Goal: Information Seeking & Learning: Check status

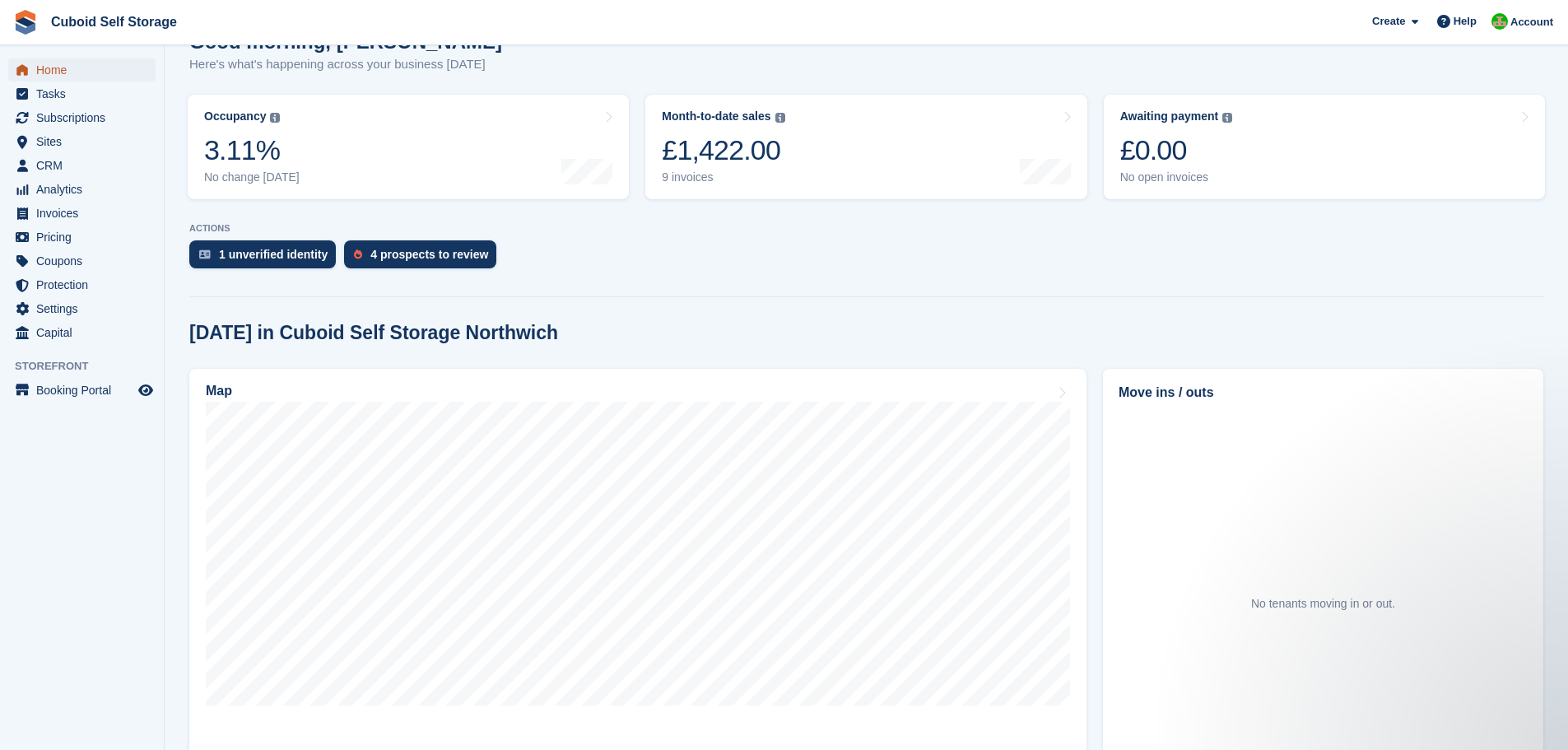
click at [54, 68] on span "Home" at bounding box center [85, 71] width 99 height 24
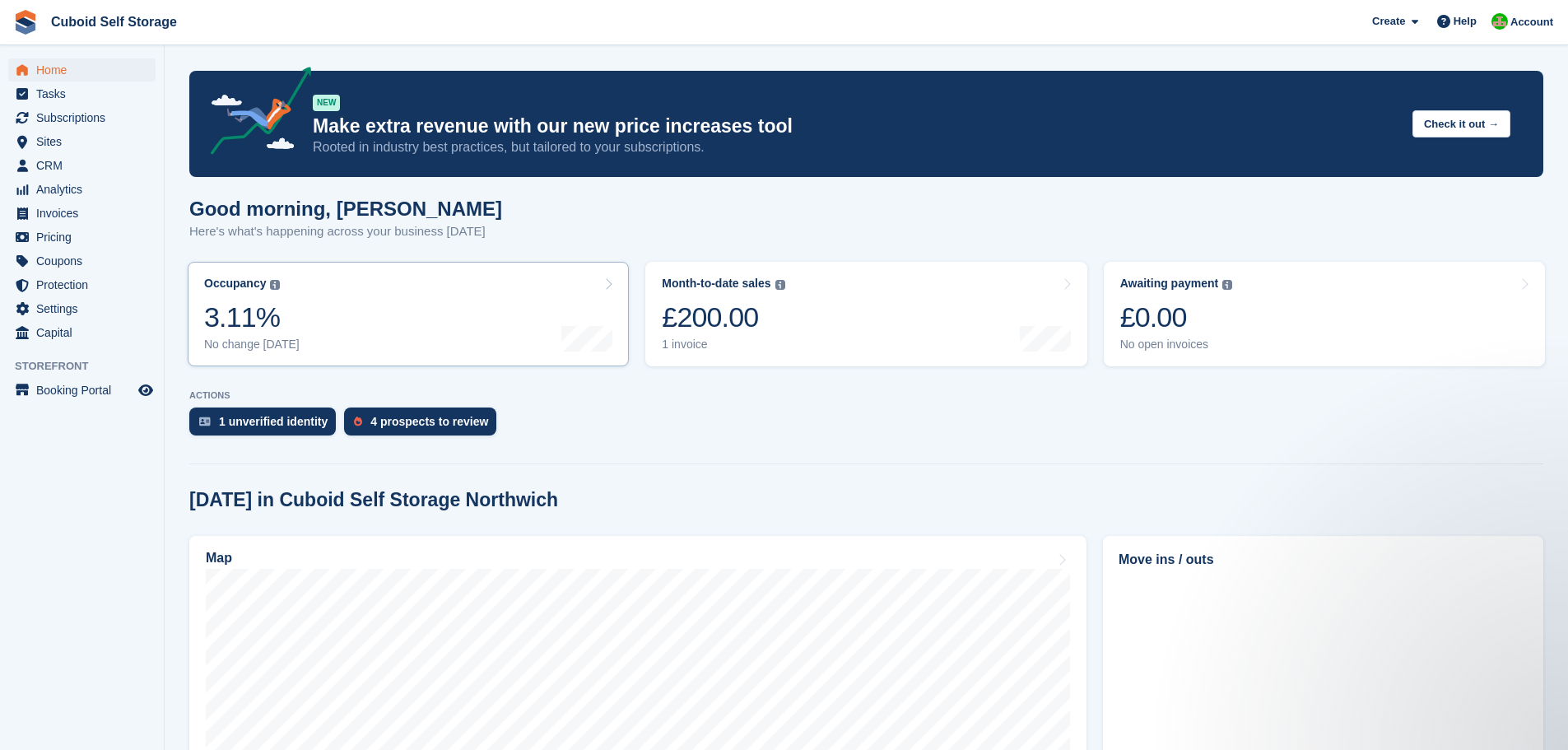
click at [497, 308] on link "Occupancy The percentage of all currently allocated units in terms of area. Inc…" at bounding box center [409, 314] width 441 height 105
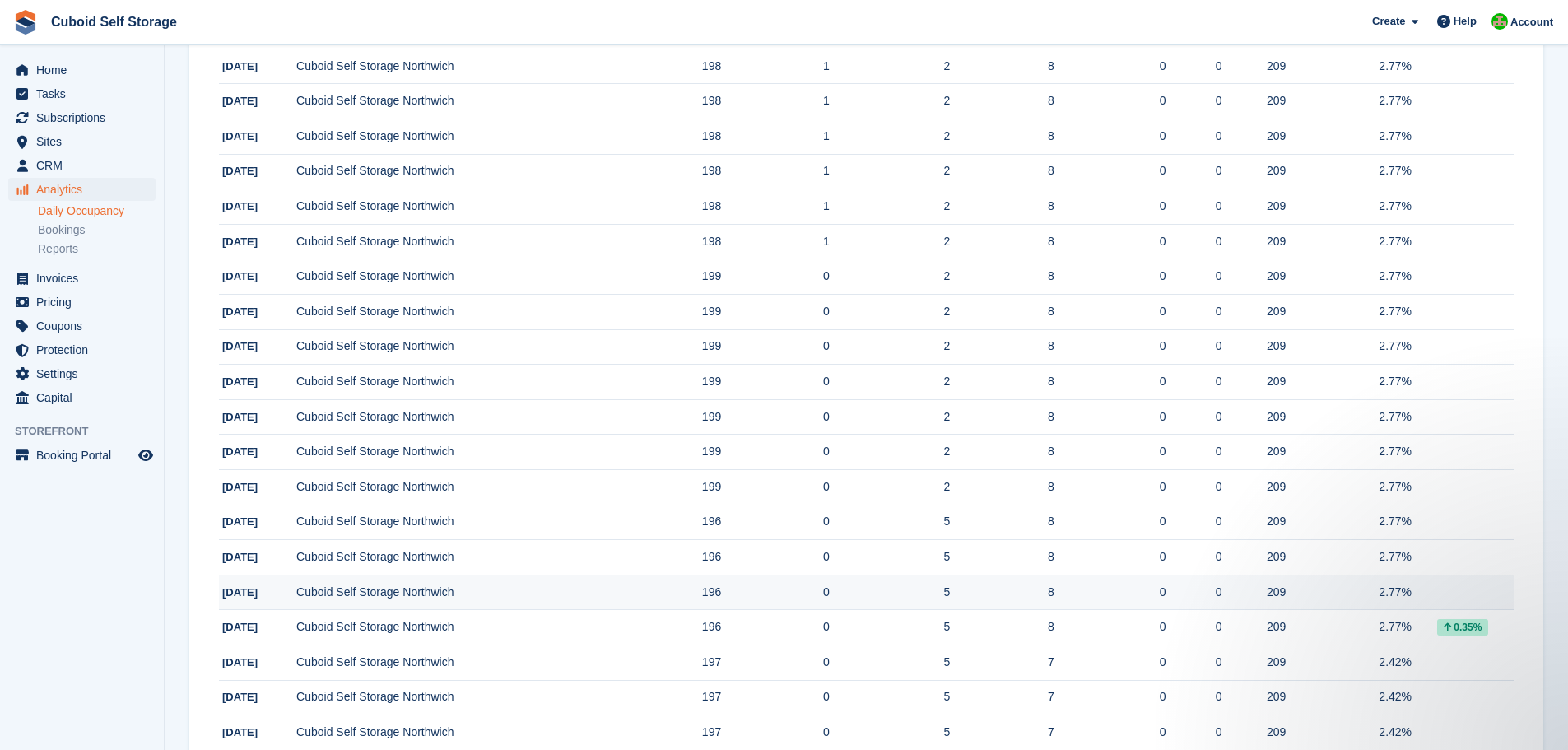
scroll to position [824, 0]
